Goal: Find specific page/section: Find specific page/section

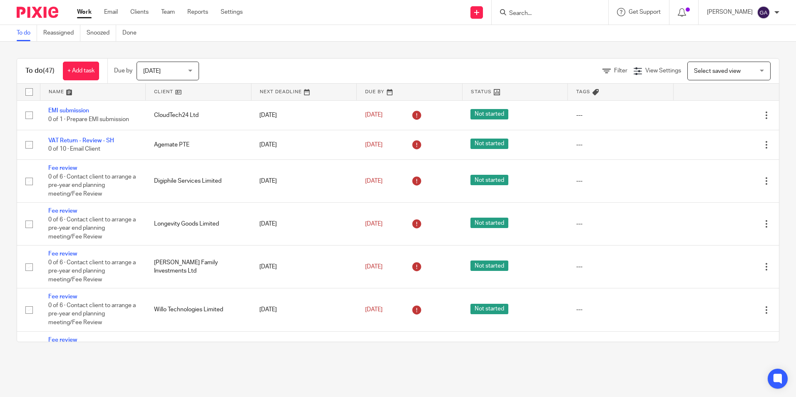
click at [526, 18] on div at bounding box center [549, 12] width 117 height 25
click at [524, 12] on input "Search" at bounding box center [545, 13] width 75 height 7
type input "j"
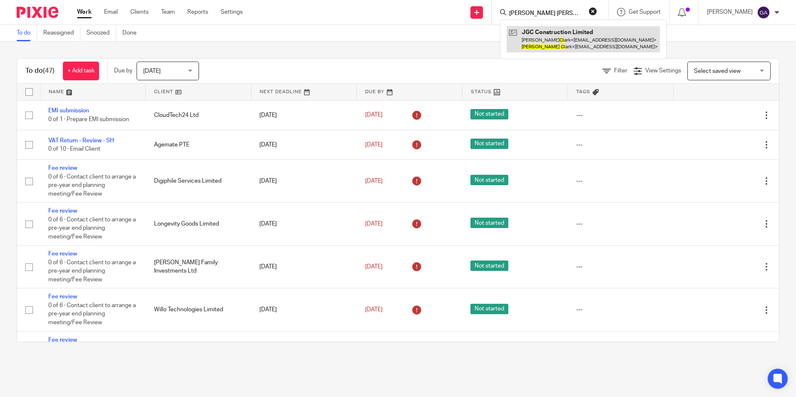
type input "jamie cl"
click at [556, 40] on link at bounding box center [582, 39] width 153 height 26
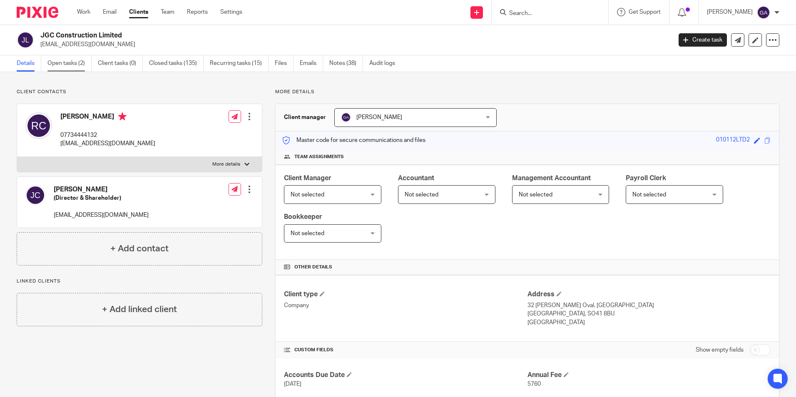
click at [67, 69] on link "Open tasks (2)" at bounding box center [69, 63] width 44 height 16
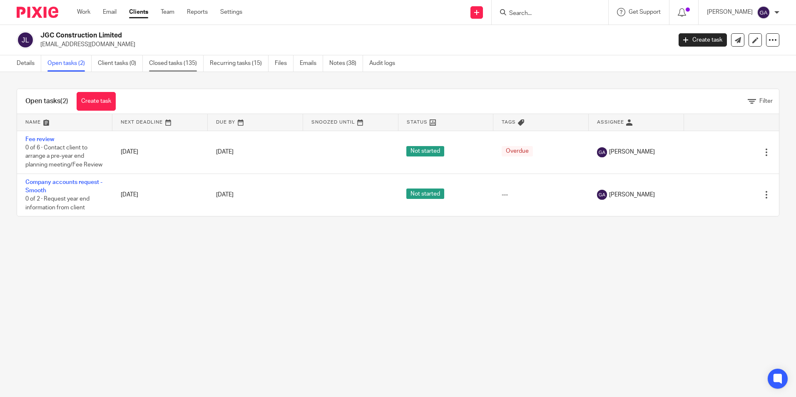
click at [167, 68] on link "Closed tasks (135)" at bounding box center [176, 63] width 55 height 16
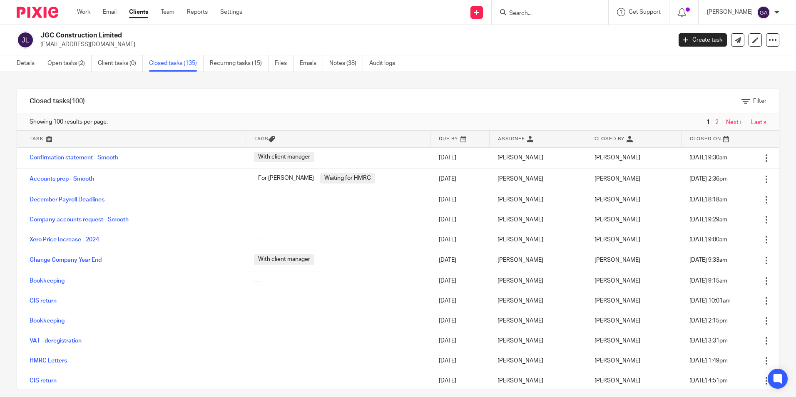
click at [42, 138] on link at bounding box center [131, 139] width 228 height 17
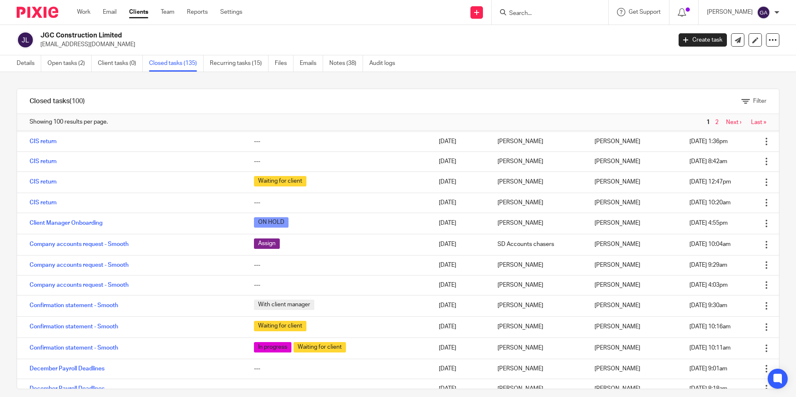
scroll to position [1248, 0]
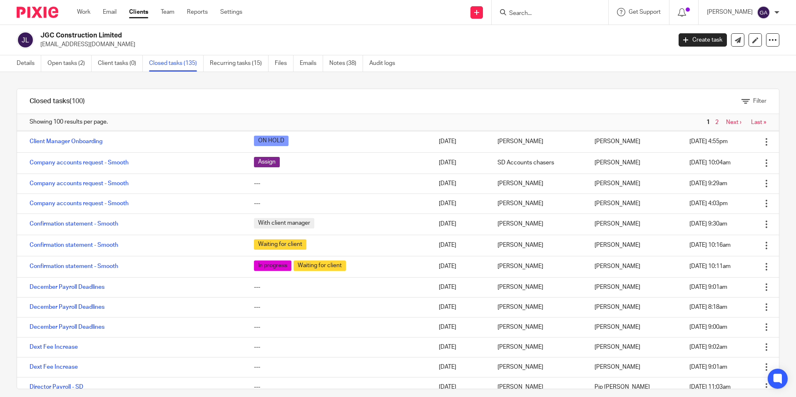
click at [532, 12] on input "Search" at bounding box center [545, 13] width 75 height 7
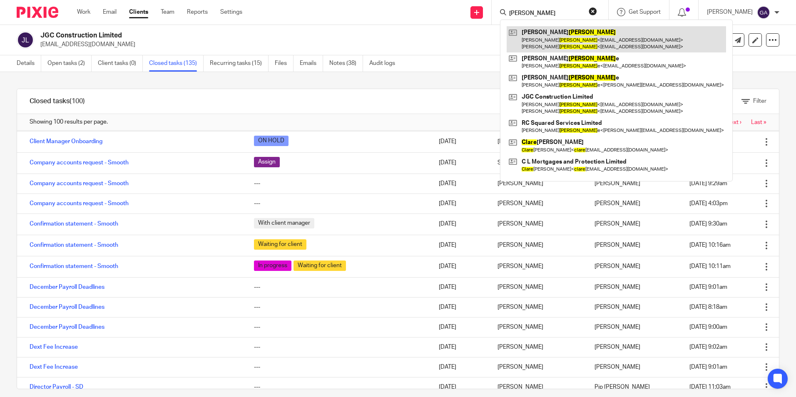
type input "clark"
click at [576, 37] on link at bounding box center [615, 39] width 219 height 26
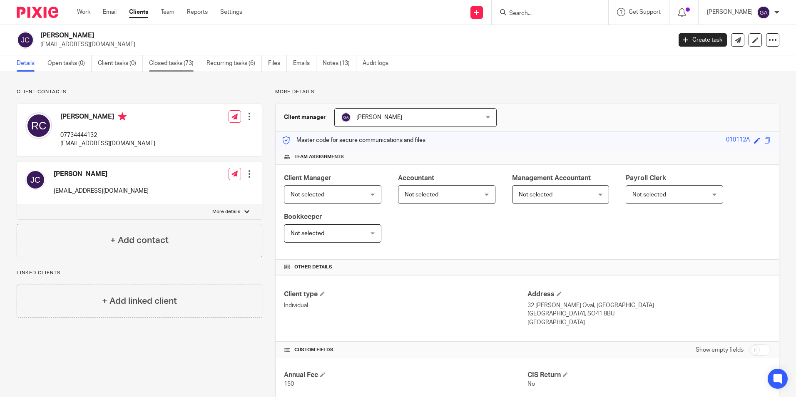
click at [179, 67] on link "Closed tasks (73)" at bounding box center [174, 63] width 51 height 16
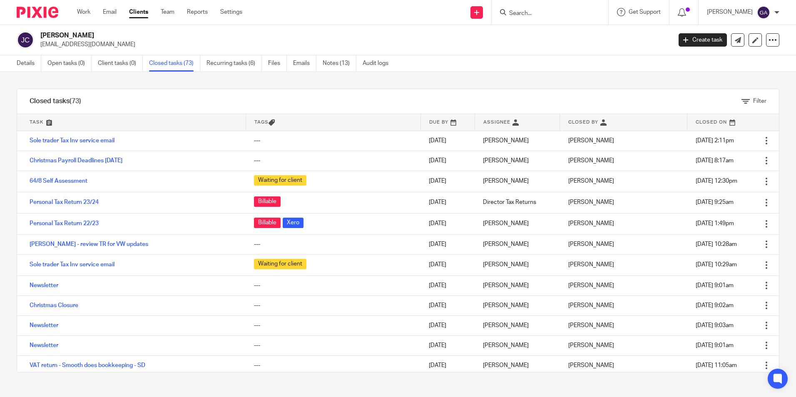
click at [35, 120] on link at bounding box center [131, 122] width 228 height 17
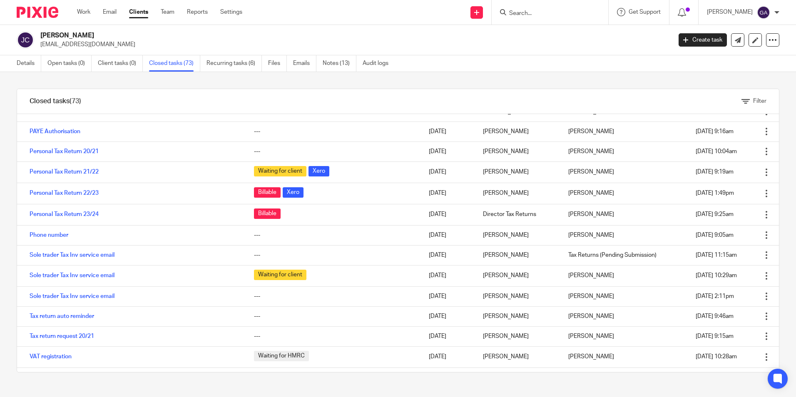
scroll to position [1124, 0]
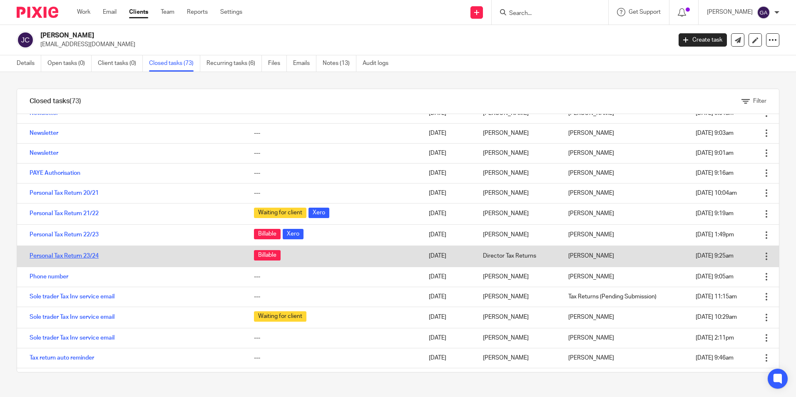
click at [74, 257] on link "Personal Tax Return 23/24" at bounding box center [64, 256] width 69 height 6
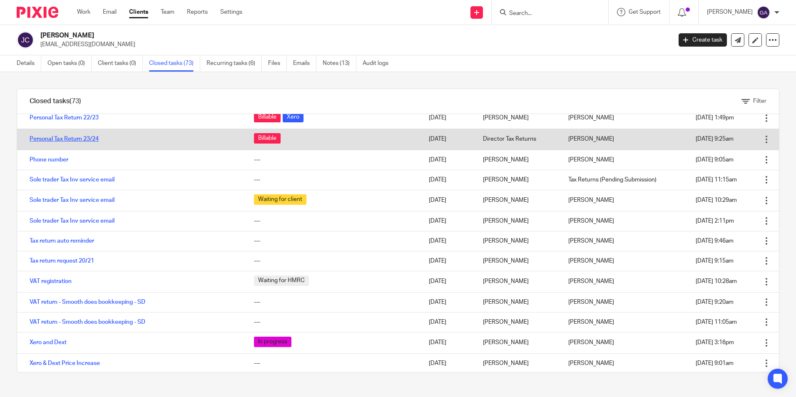
scroll to position [1242, 0]
